Goal: Transaction & Acquisition: Book appointment/travel/reservation

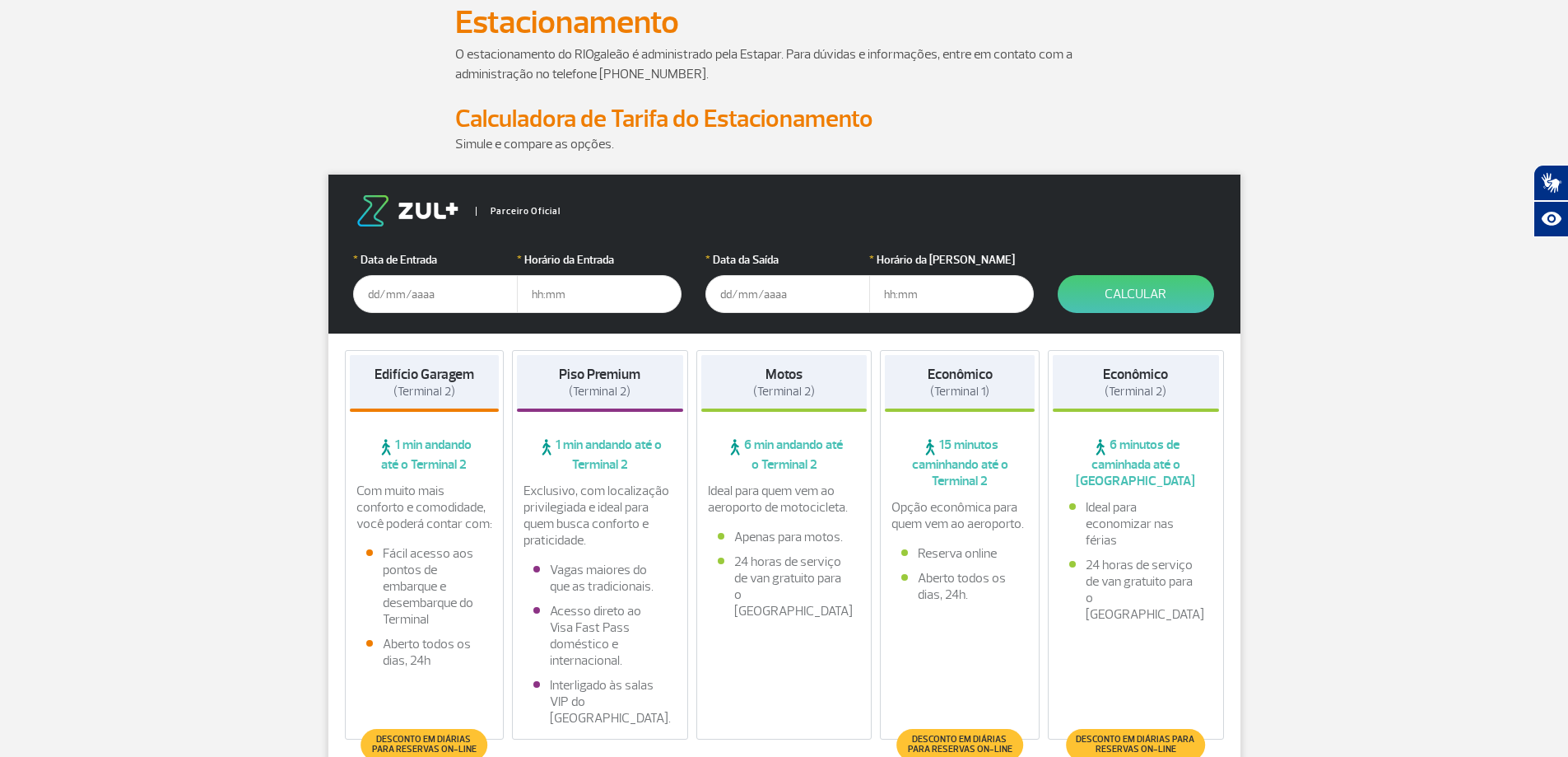
scroll to position [165, 0]
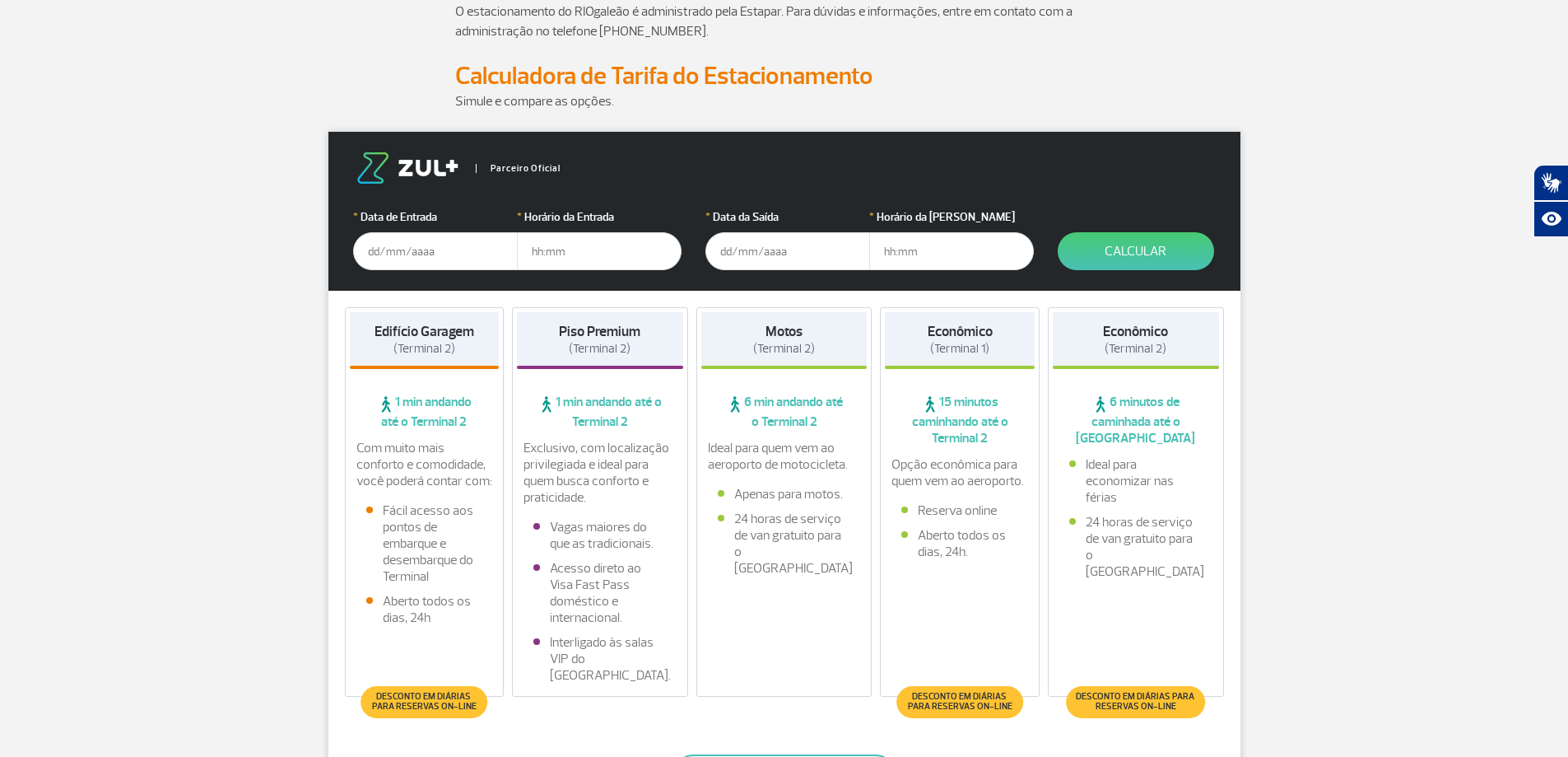
click at [390, 245] on input "text" at bounding box center [435, 251] width 165 height 38
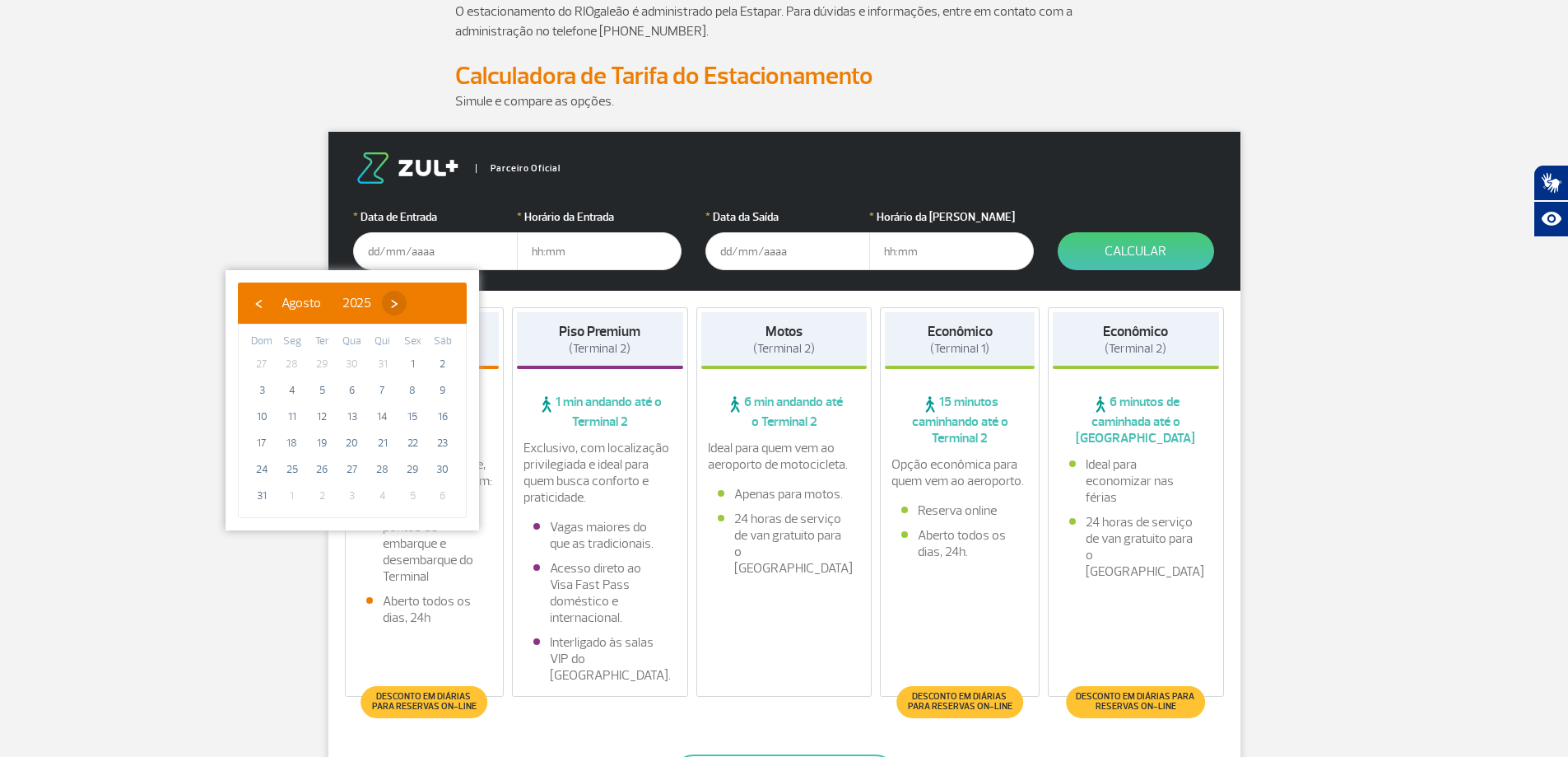
click at [407, 302] on span "›" at bounding box center [394, 302] width 24 height 24
click at [382, 415] on span "18" at bounding box center [382, 416] width 26 height 26
type input "[DATE]"
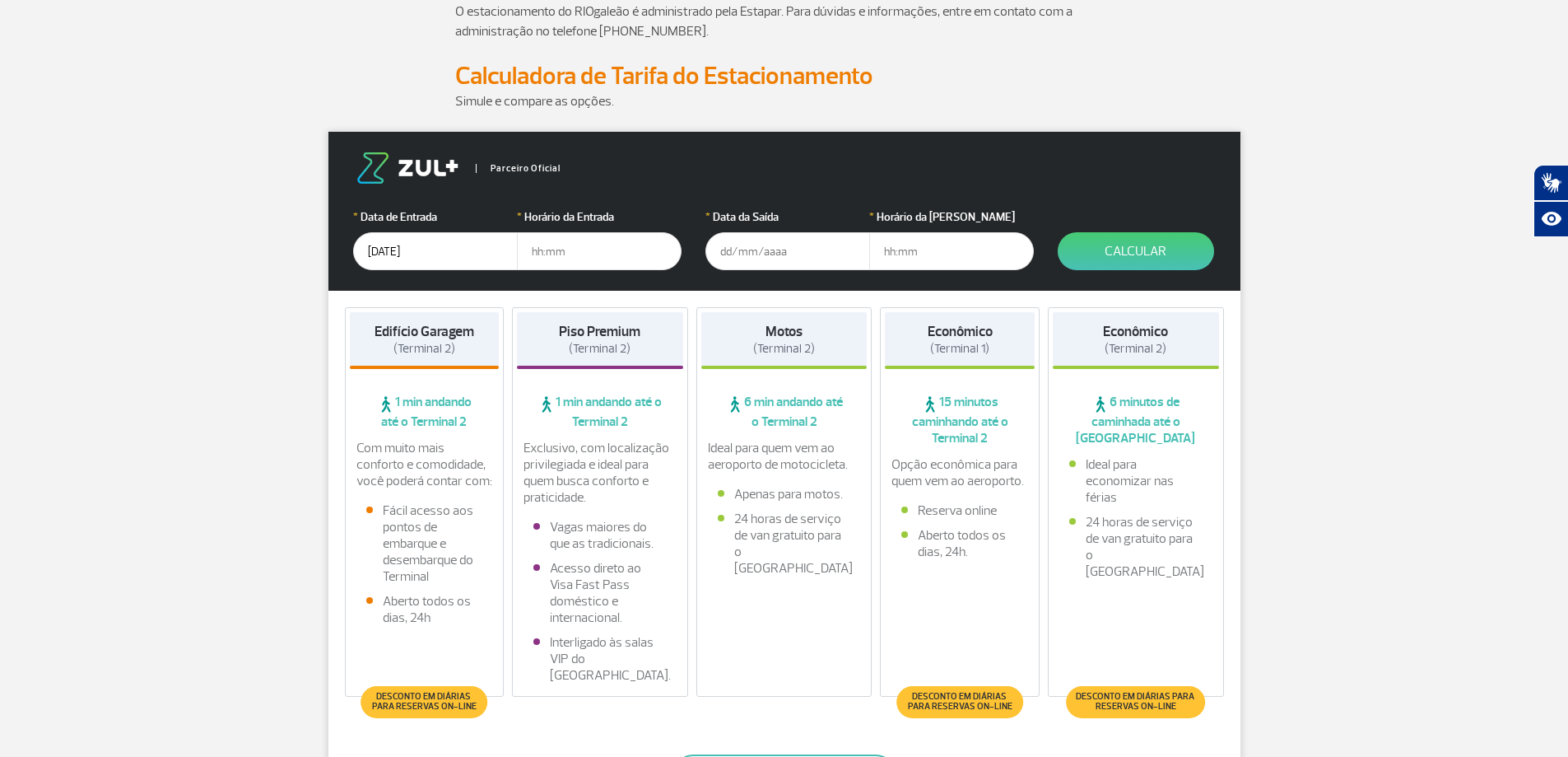
click at [547, 257] on input "text" at bounding box center [599, 251] width 165 height 38
type input "9"
type input "09:00"
click at [742, 252] on input "text" at bounding box center [787, 251] width 165 height 38
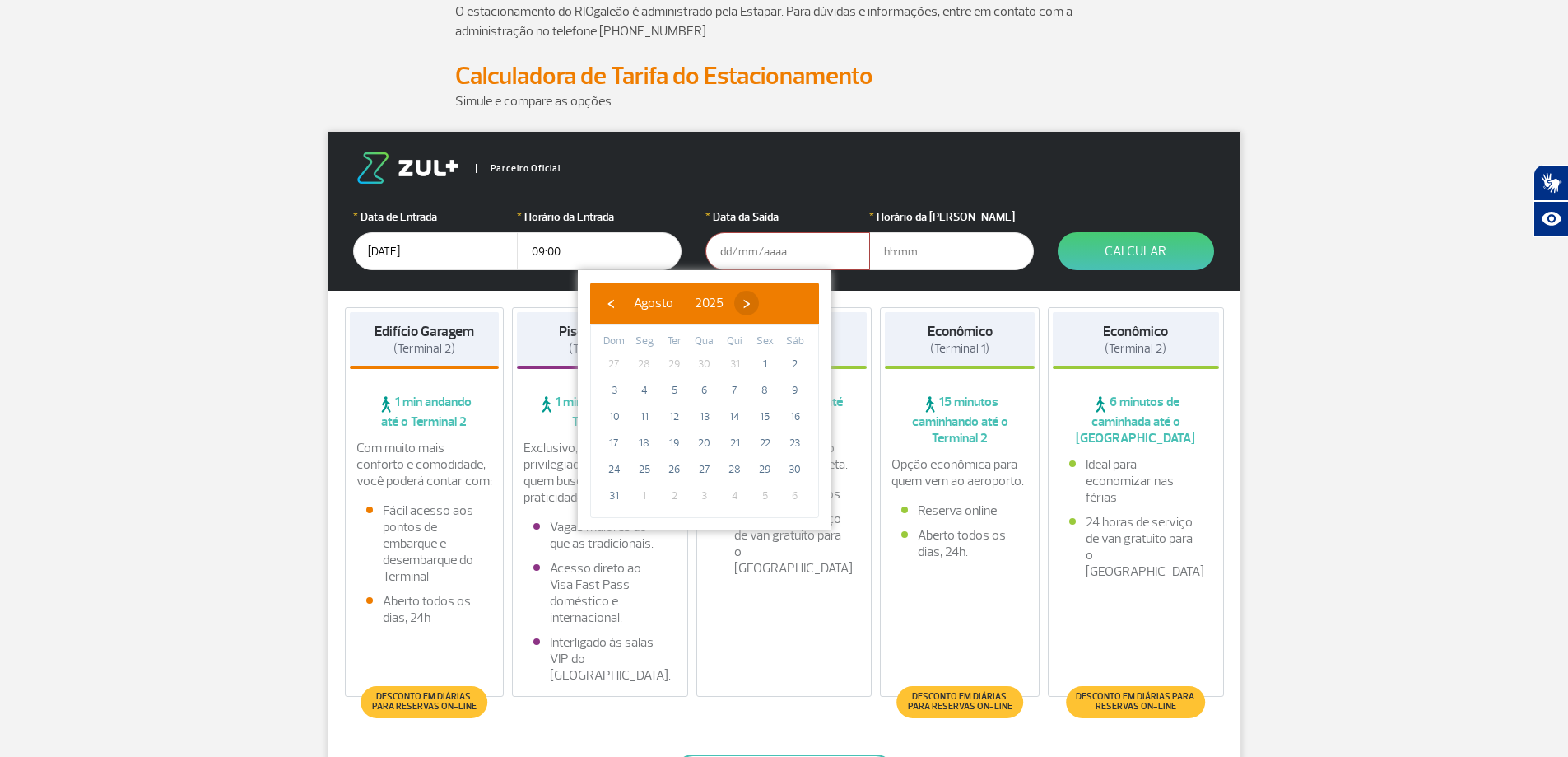
click at [759, 305] on span "›" at bounding box center [746, 302] width 24 height 24
click at [680, 445] on span "23" at bounding box center [674, 443] width 26 height 26
type input "[DATE]"
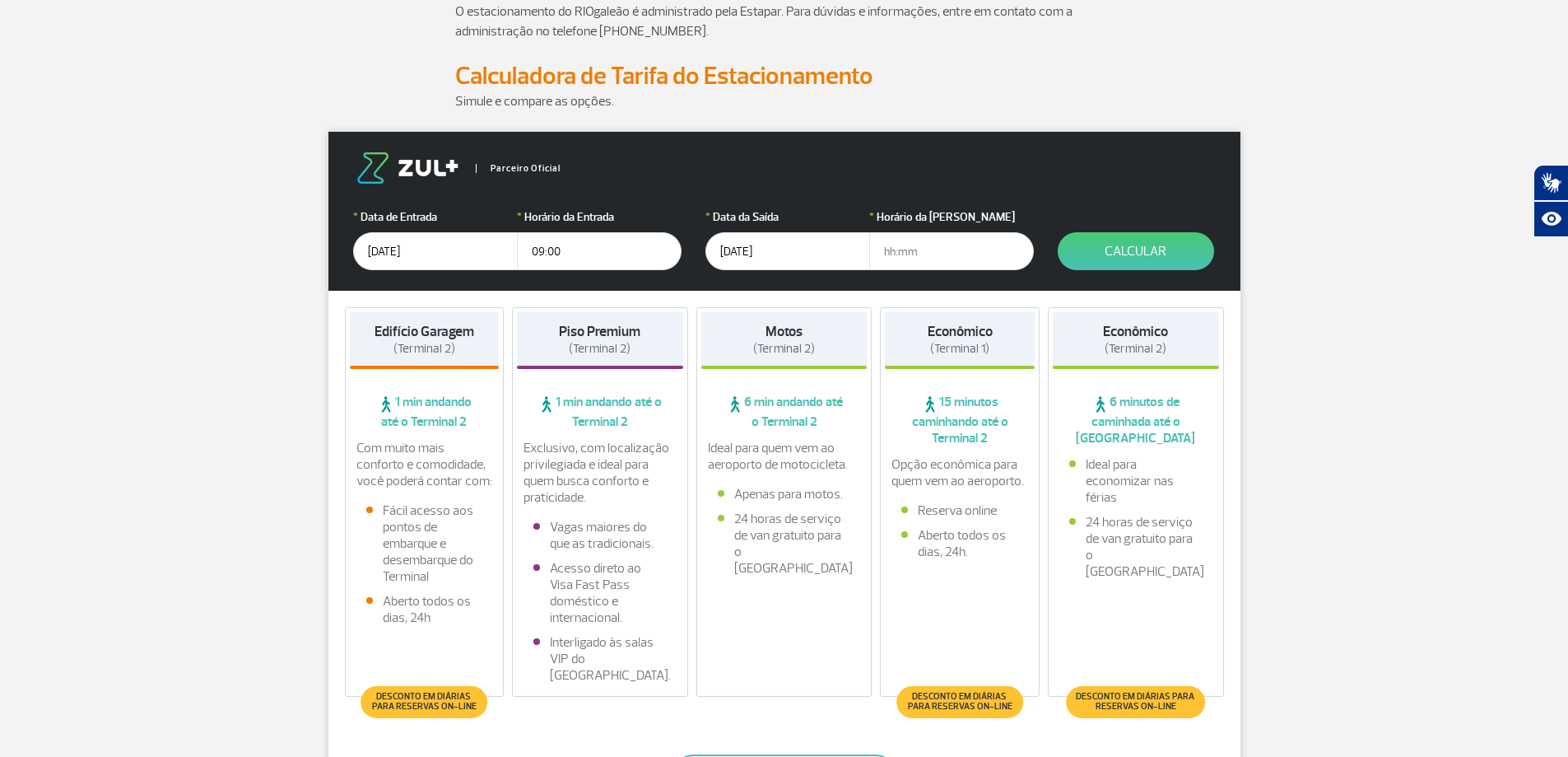
click at [891, 251] on input "text" at bounding box center [951, 251] width 165 height 38
type input "16:00"
click at [1129, 263] on button "Calcular" at bounding box center [1136, 251] width 157 height 38
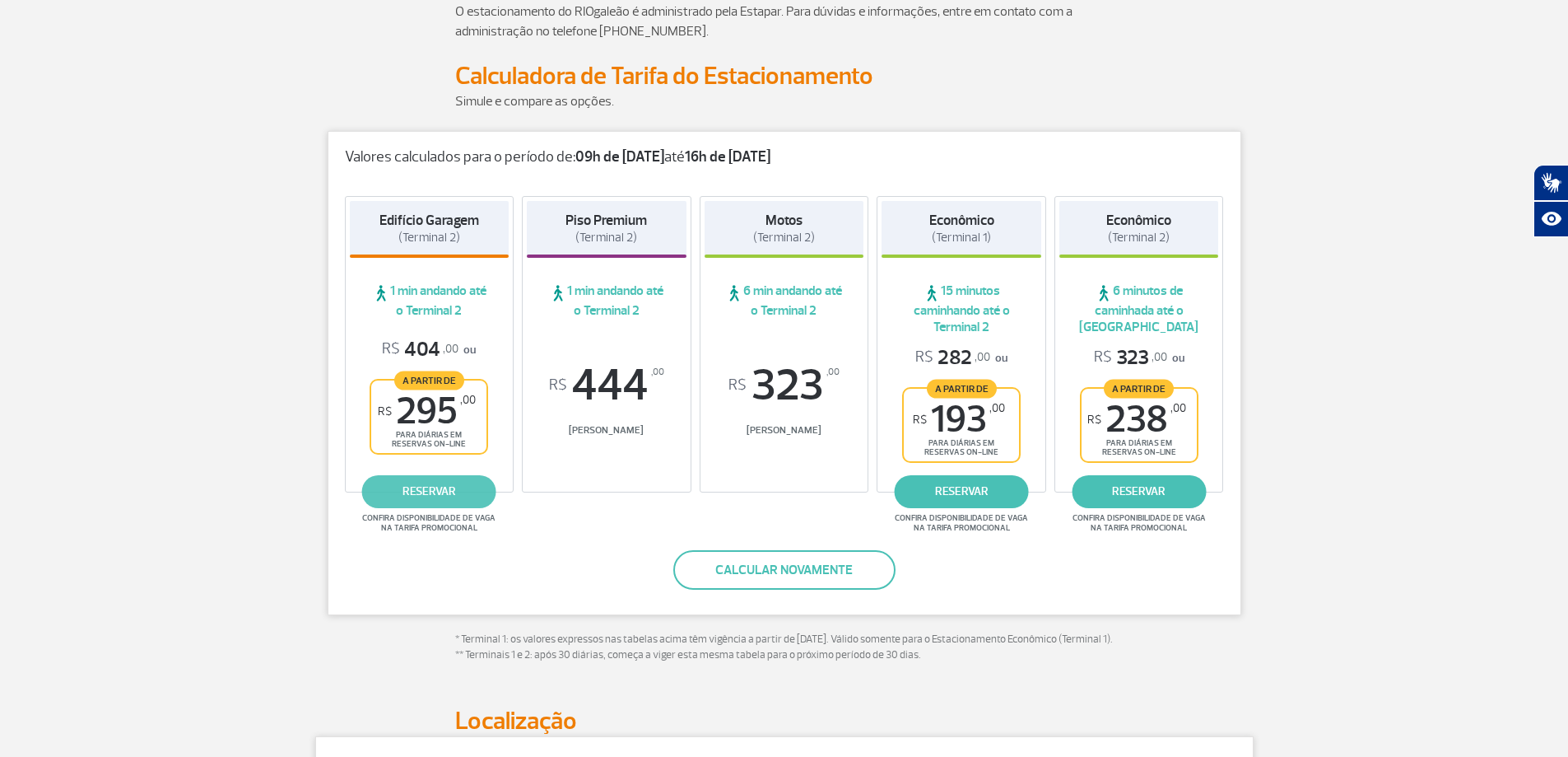
click at [451, 493] on link "reservar" at bounding box center [429, 491] width 134 height 33
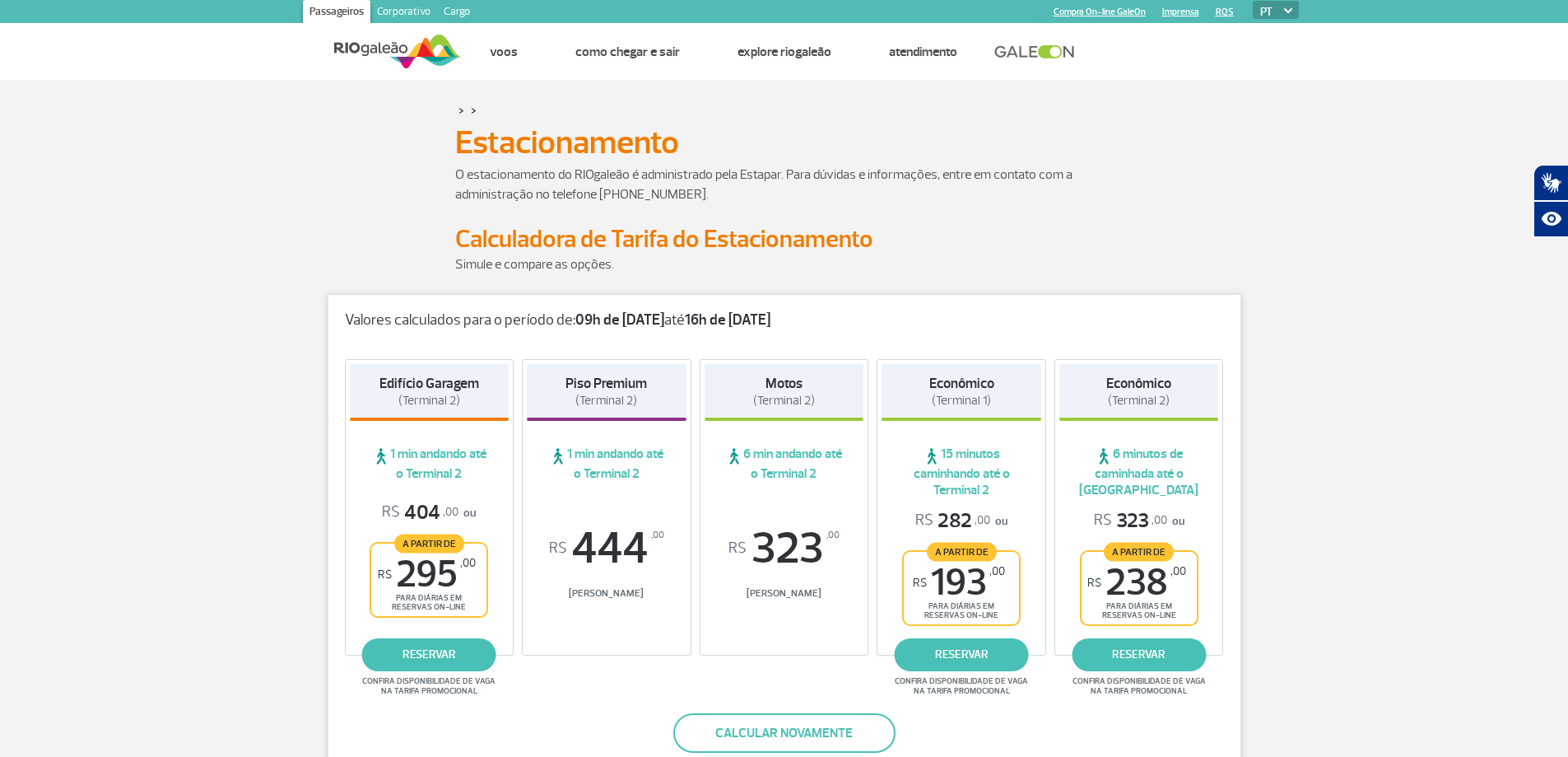
scroll to position [0, 0]
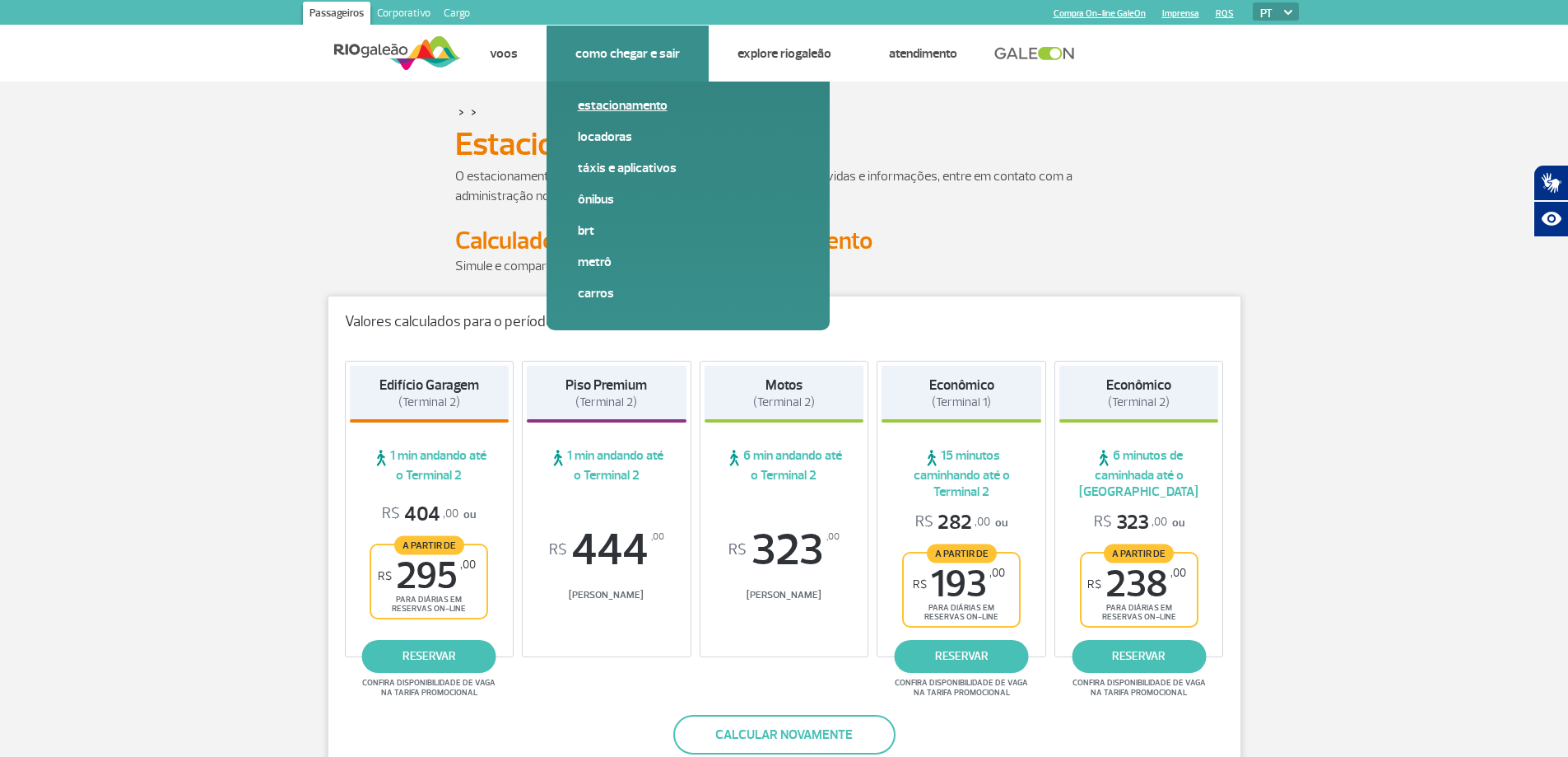
click at [614, 107] on link "Estacionamento" at bounding box center [687, 105] width 220 height 18
click at [614, 106] on link "Estacionamento" at bounding box center [687, 105] width 220 height 18
click at [599, 138] on link "Locadoras" at bounding box center [687, 137] width 220 height 18
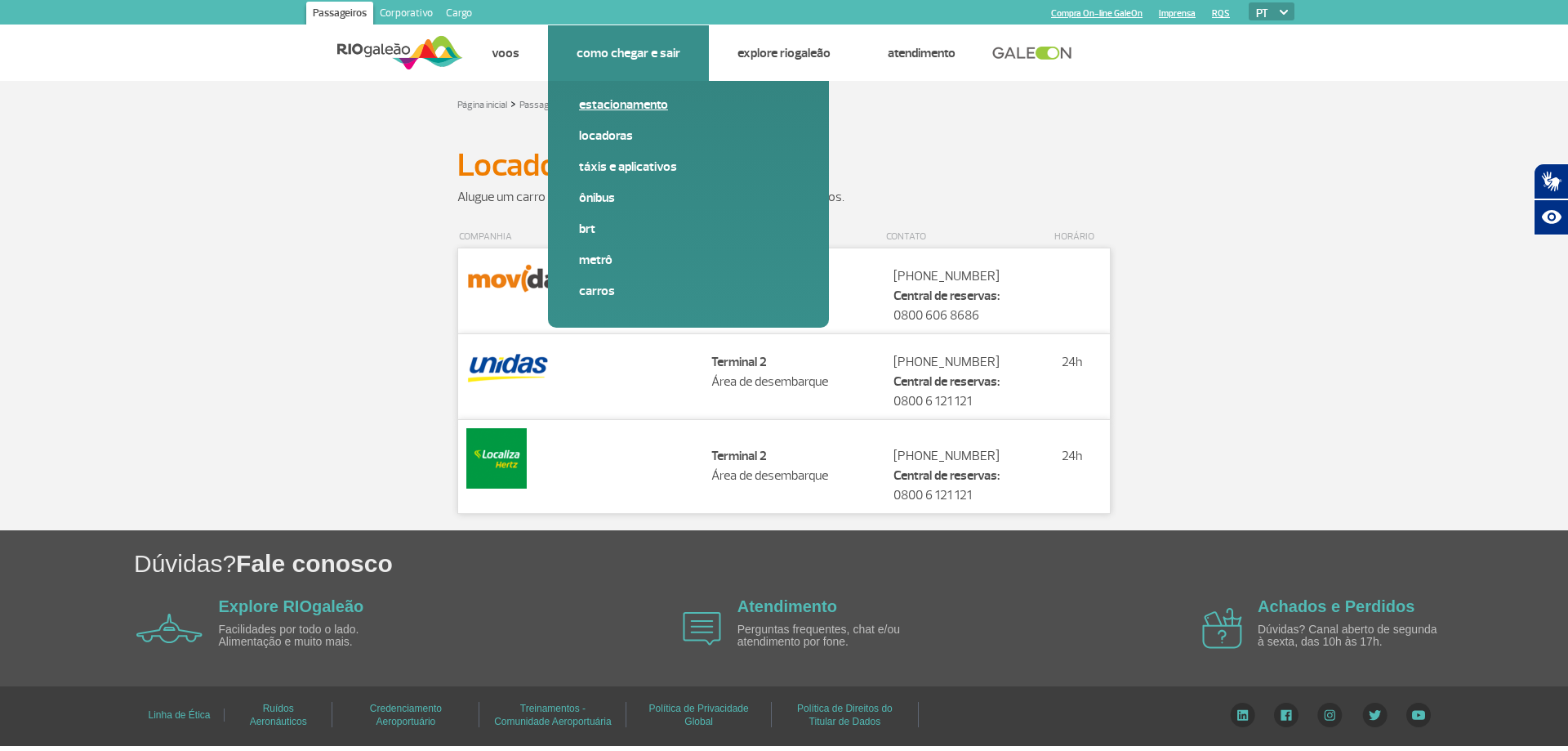
click at [607, 100] on link "Estacionamento" at bounding box center [688, 104] width 219 height 18
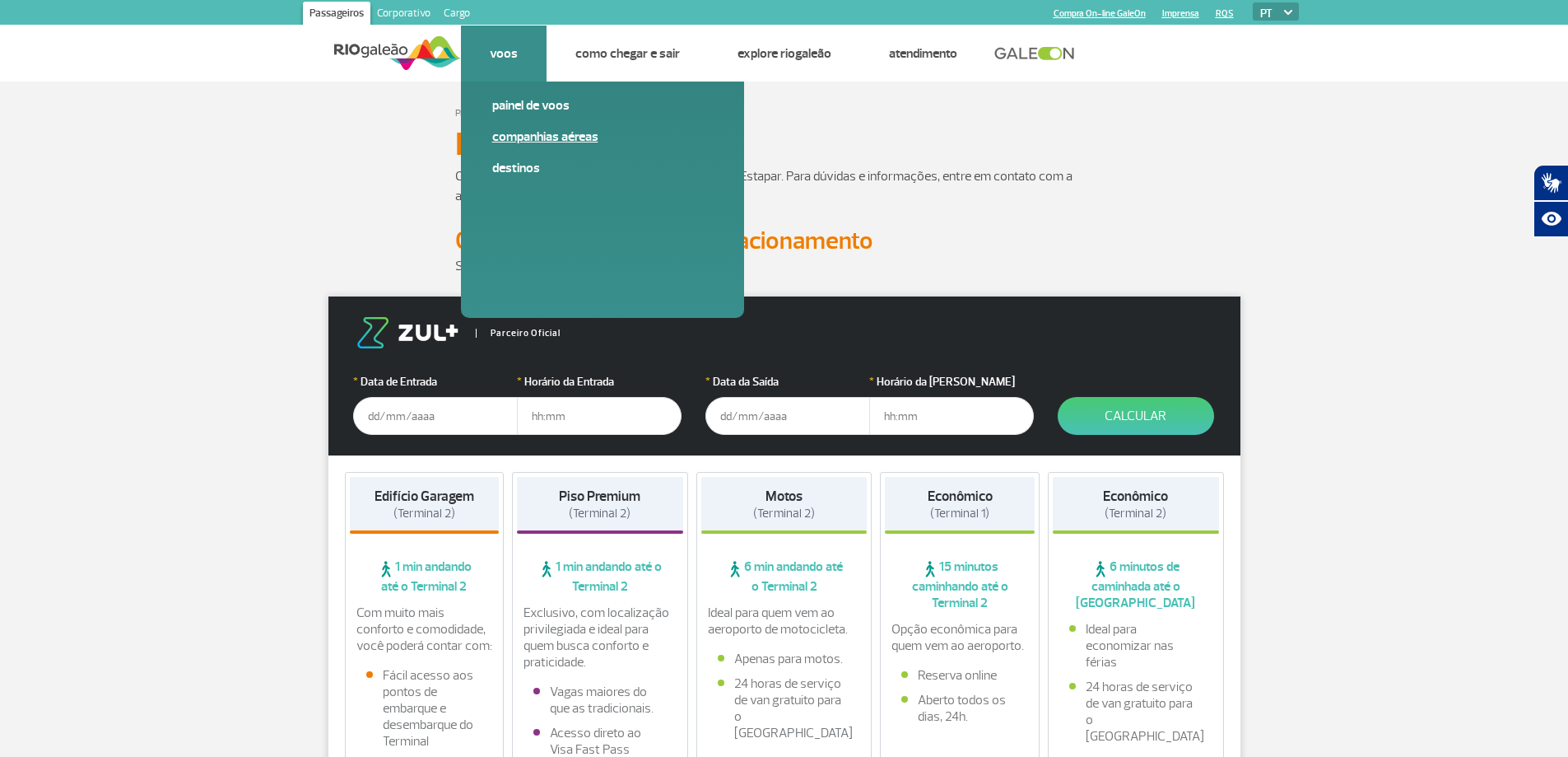
click at [523, 139] on link "Companhias Aéreas" at bounding box center [602, 137] width 220 height 18
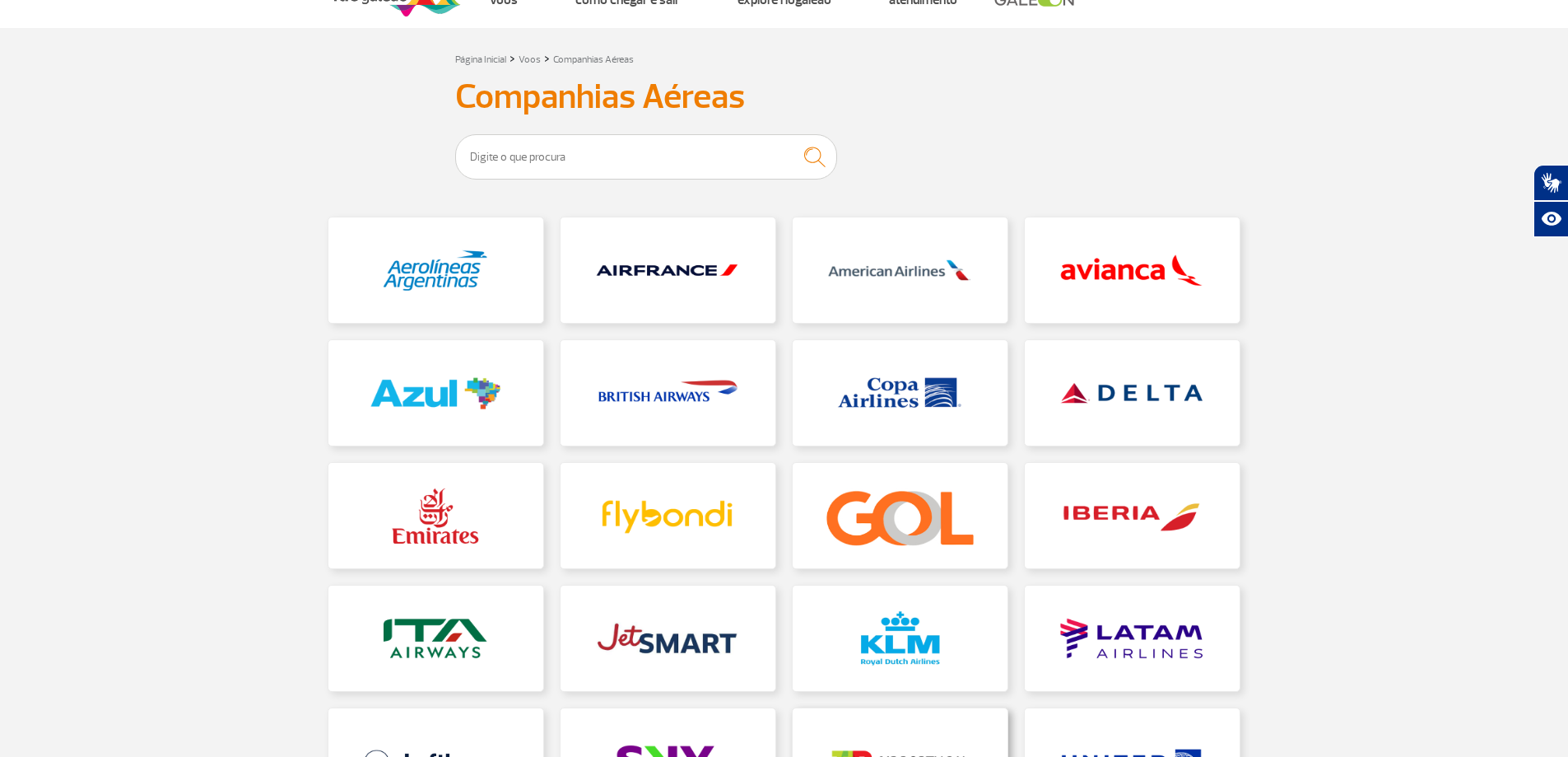
scroll to position [82, 0]
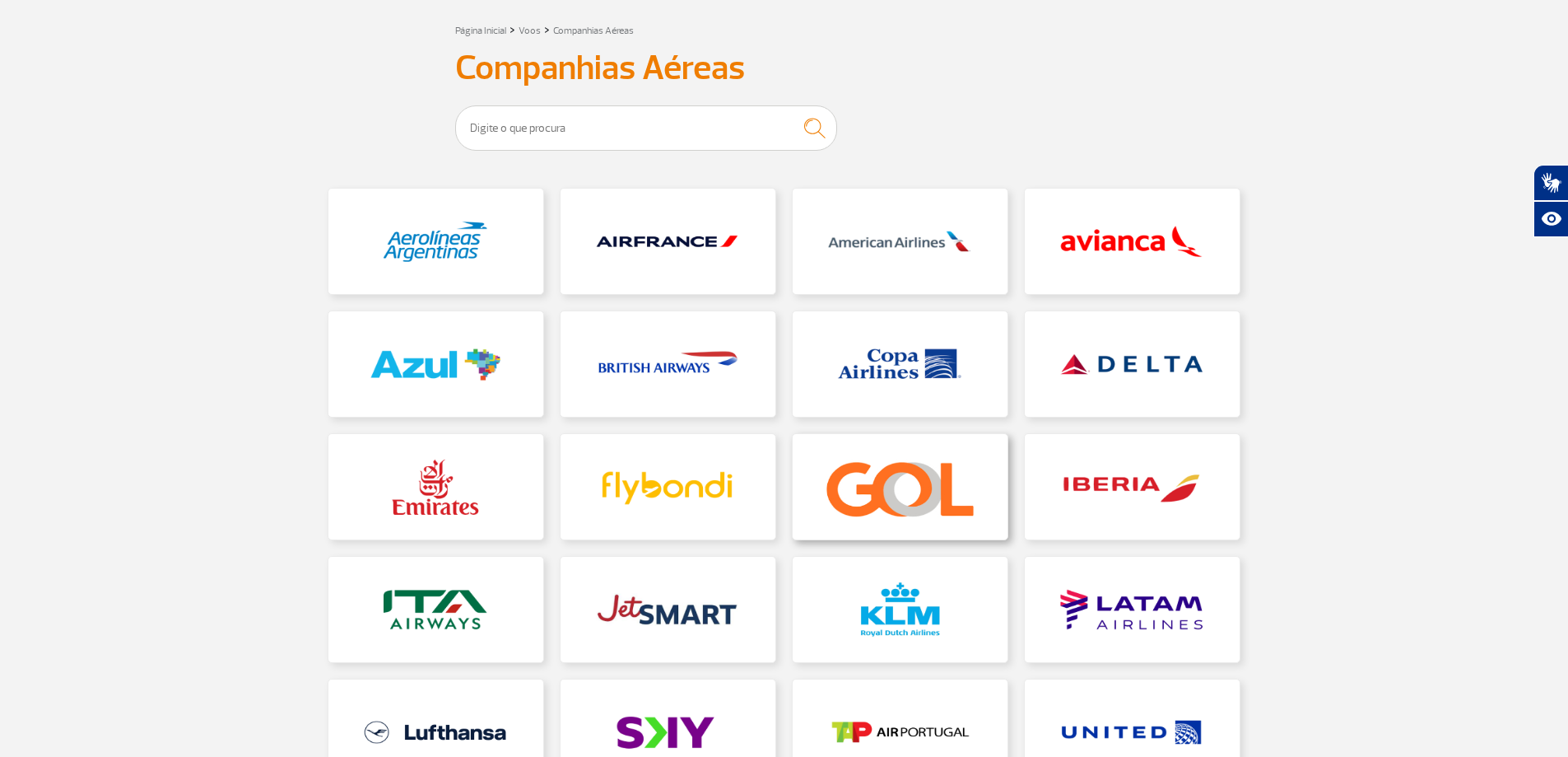
click at [898, 496] on link at bounding box center [900, 486] width 215 height 105
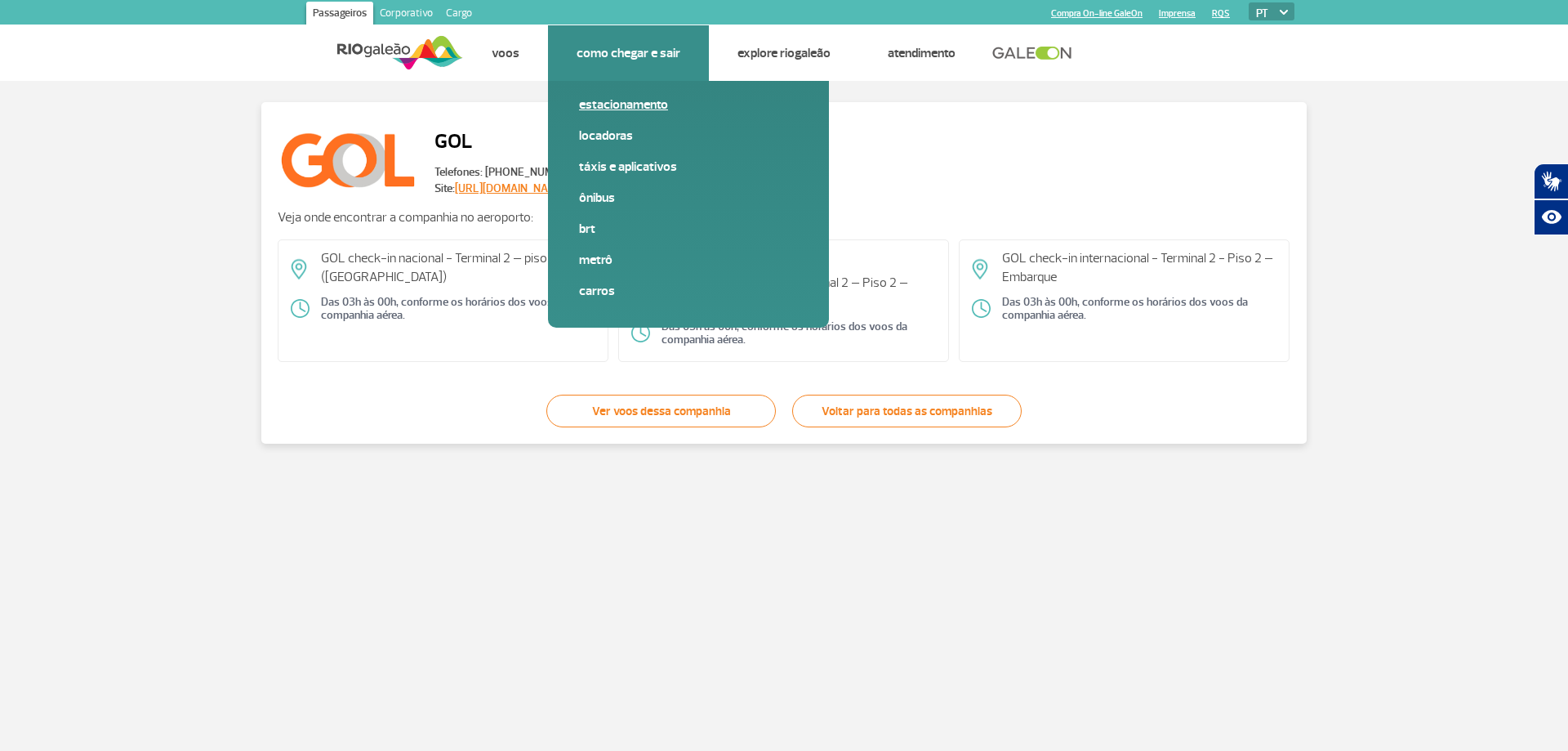
click at [614, 101] on link "Estacionamento" at bounding box center [688, 104] width 219 height 18
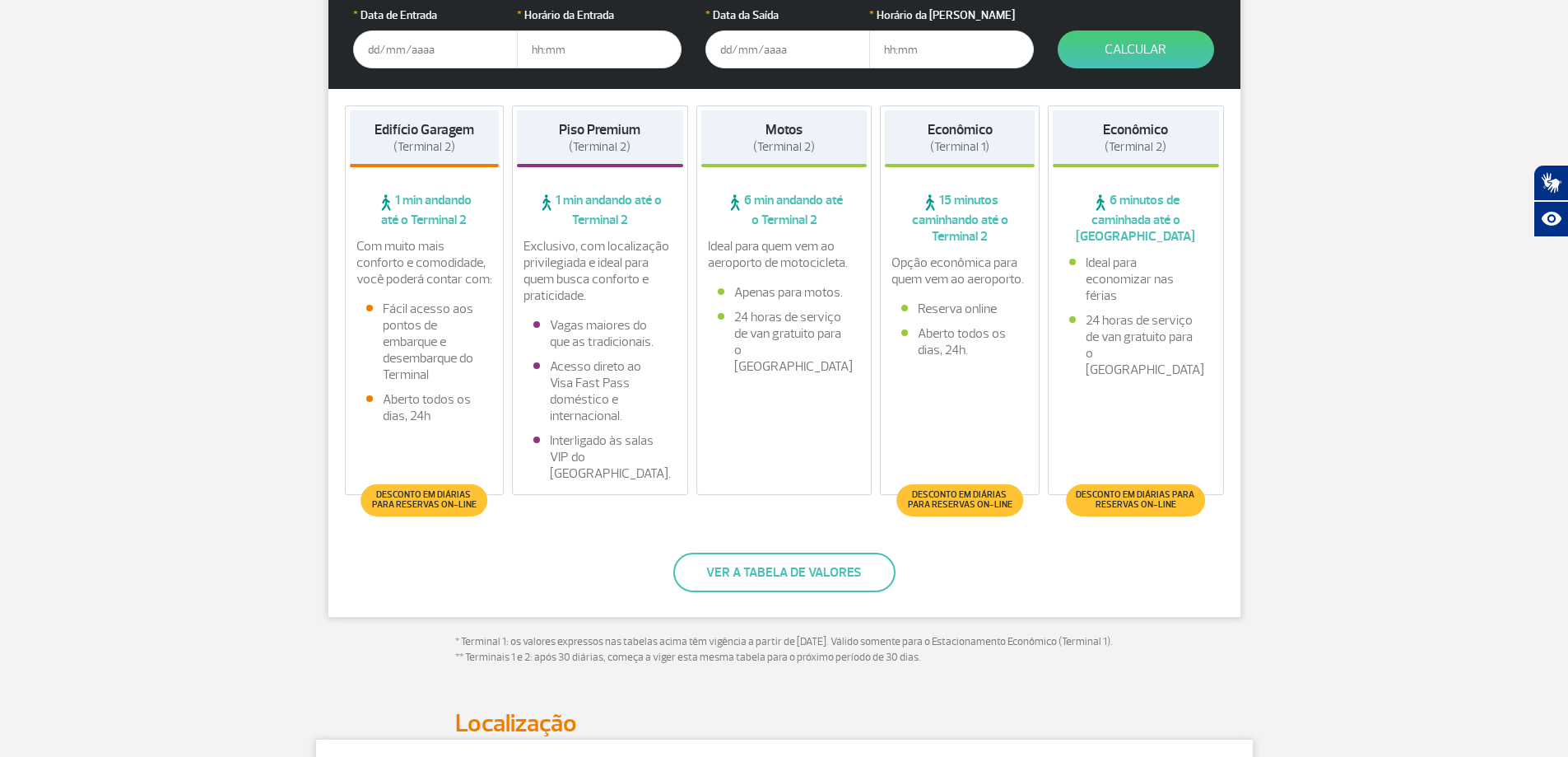
scroll to position [411, 0]
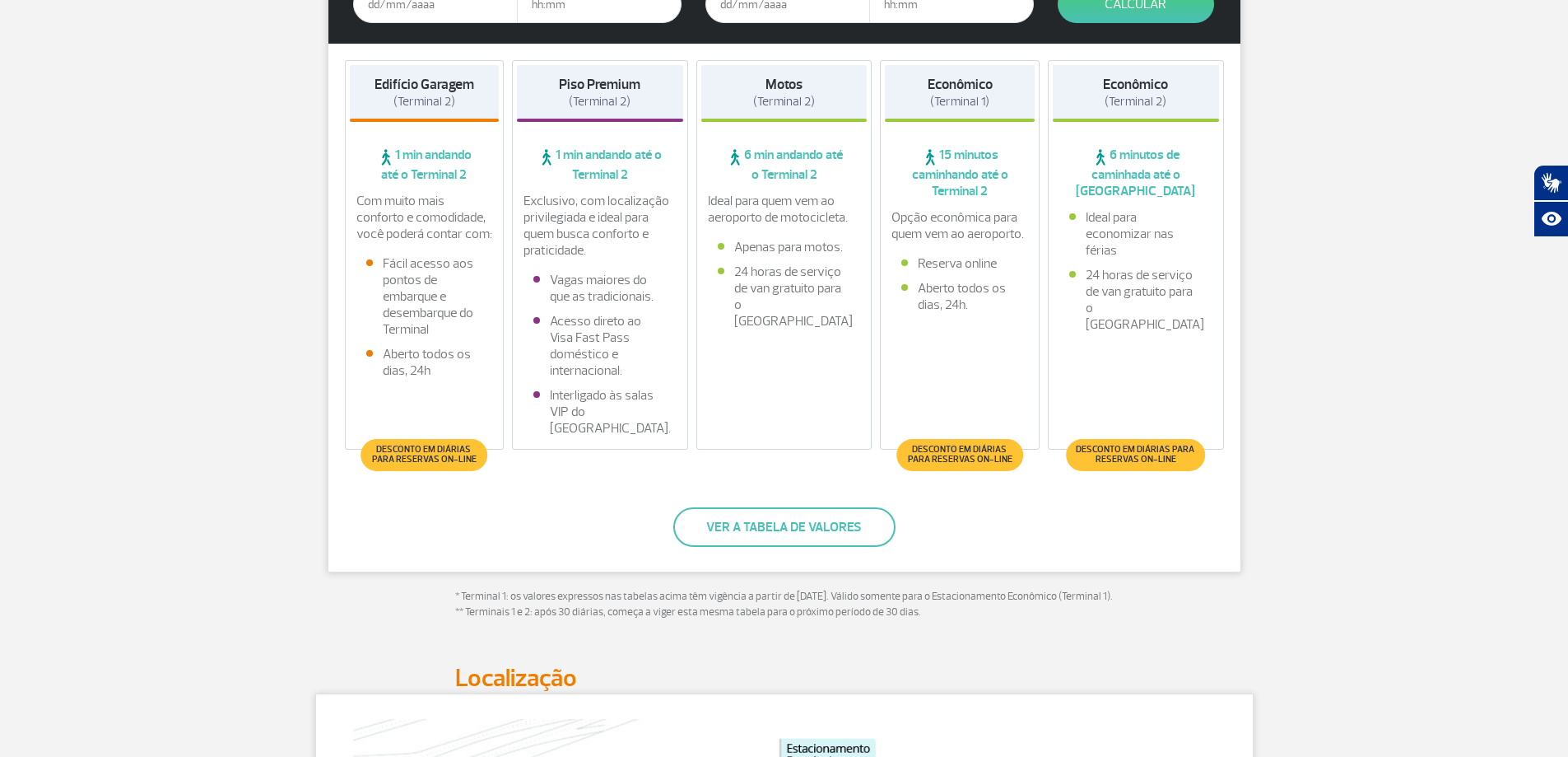
click at [422, 463] on span "Desconto em diárias para reservas on-line" at bounding box center [425, 455] width 110 height 20
click at [425, 462] on span "Desconto em diárias para reservas on-line" at bounding box center [425, 455] width 110 height 20
click at [748, 534] on button "Ver a tabela de valores" at bounding box center [784, 527] width 222 height 40
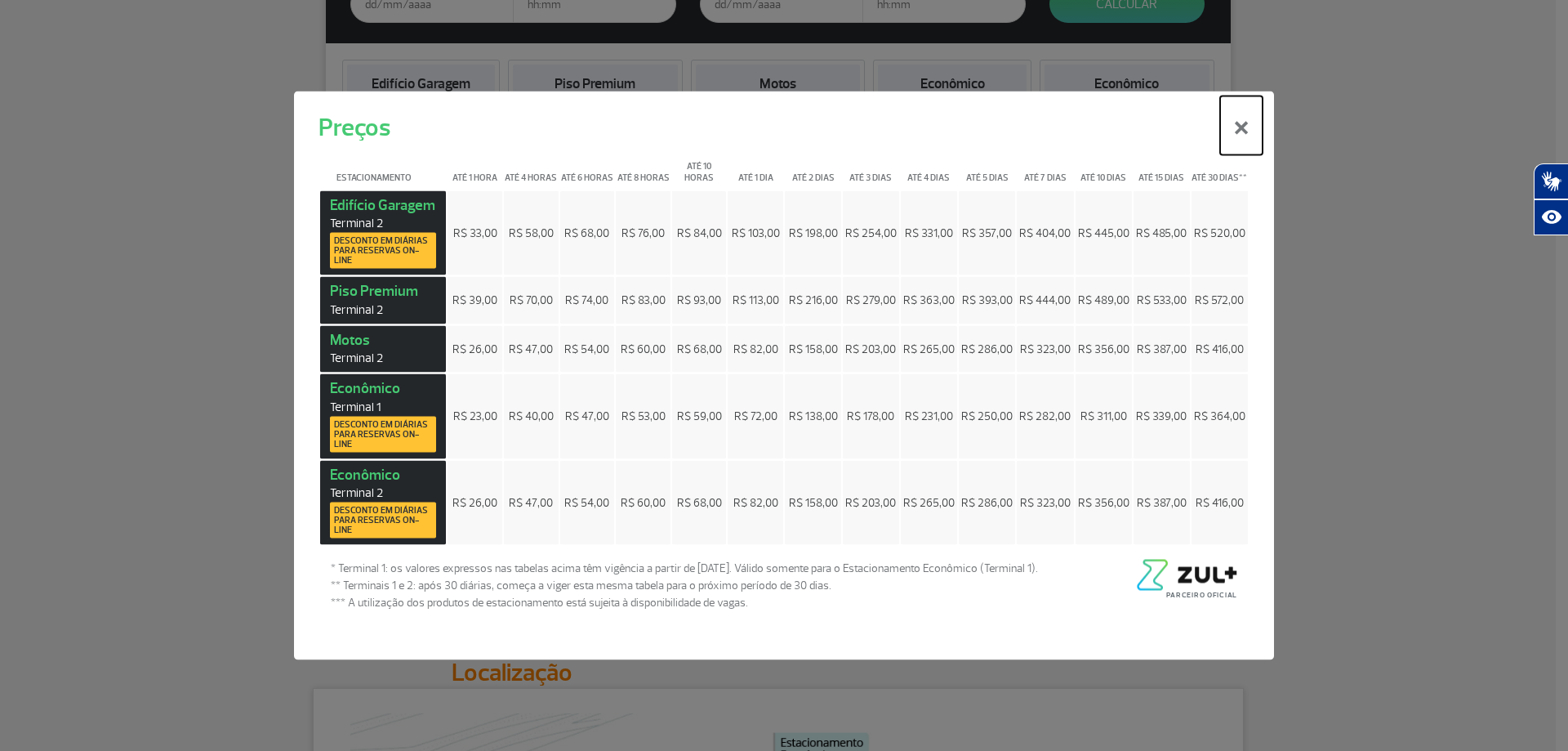
click at [1247, 130] on button "×" at bounding box center [1241, 125] width 43 height 59
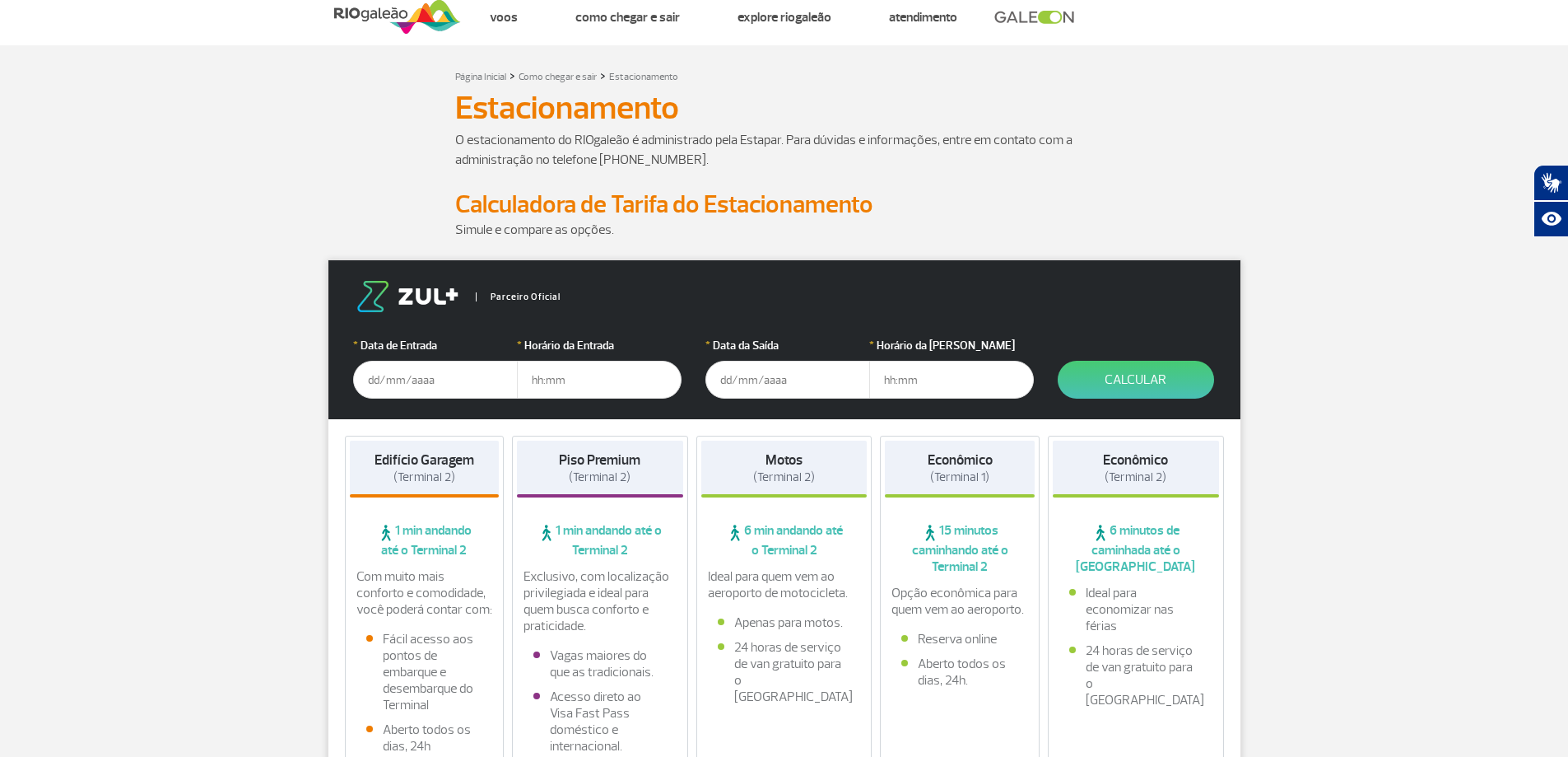
scroll to position [0, 0]
